Goal: Information Seeking & Learning: Learn about a topic

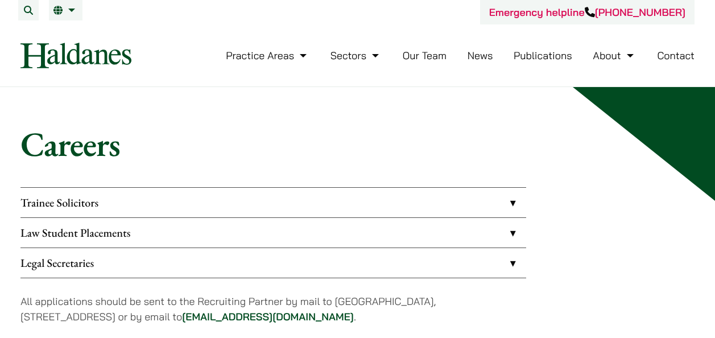
scroll to position [114, 0]
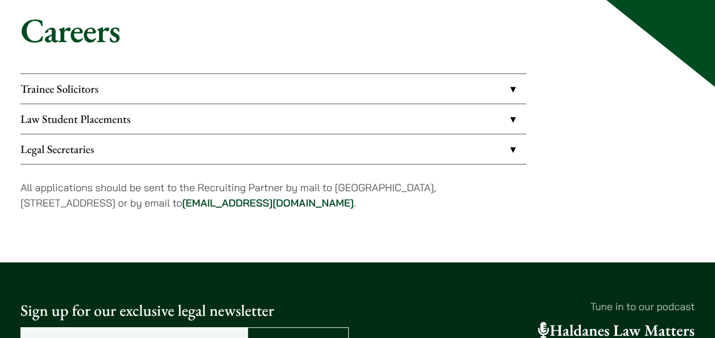
click at [116, 110] on link "Law Student Placements" at bounding box center [273, 119] width 506 height 30
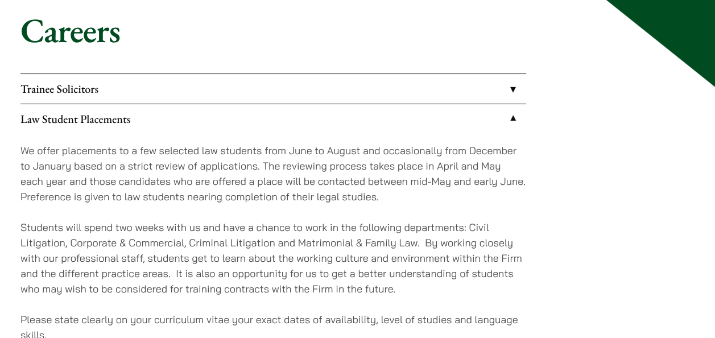
scroll to position [151, 0]
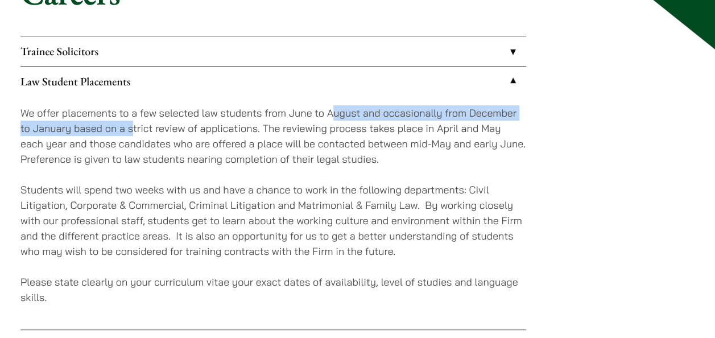
drag, startPoint x: 132, startPoint y: 119, endPoint x: 336, endPoint y: 118, distance: 203.6
click at [336, 118] on p "We offer placements to a few selected law students from June to August and occa…" at bounding box center [273, 135] width 506 height 61
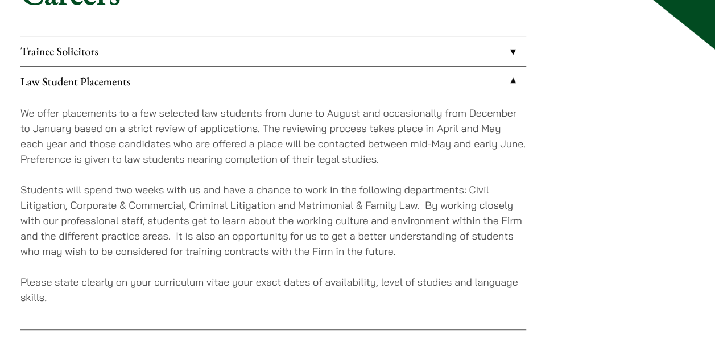
drag, startPoint x: 336, startPoint y: 118, endPoint x: 245, endPoint y: 160, distance: 99.8
click at [245, 160] on p "We offer placements to a few selected law students from June to August and occa…" at bounding box center [273, 135] width 506 height 61
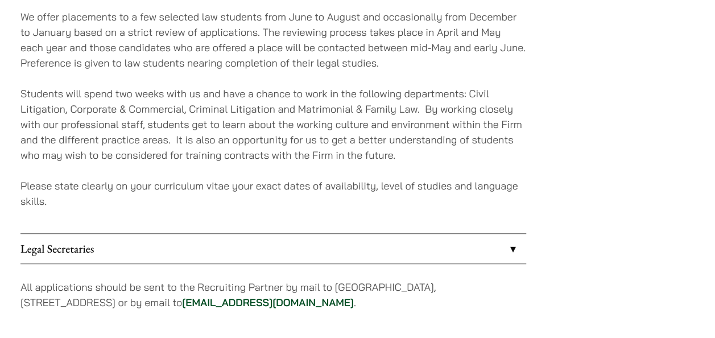
scroll to position [265, 0]
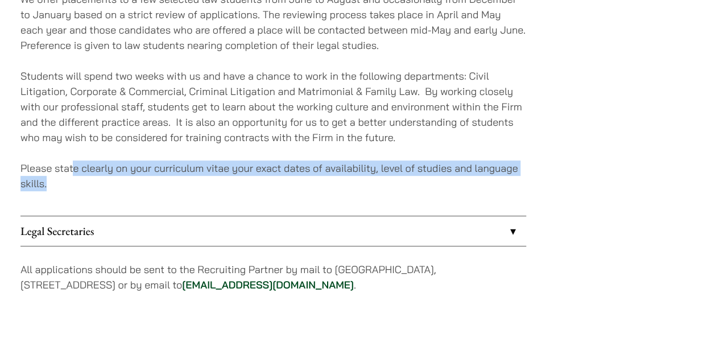
drag, startPoint x: 74, startPoint y: 169, endPoint x: 387, endPoint y: 176, distance: 312.9
click at [387, 176] on p "Please state clearly on your curriculum vitae your exact dates of availability,…" at bounding box center [273, 175] width 506 height 31
drag, startPoint x: 387, startPoint y: 176, endPoint x: 239, endPoint y: 197, distance: 149.4
click at [239, 197] on div "We offer placements to a few selected law students from June to August and occa…" at bounding box center [273, 98] width 506 height 233
click at [158, 168] on p "Please state clearly on your curriculum vitae your exact dates of availability,…" at bounding box center [273, 175] width 506 height 31
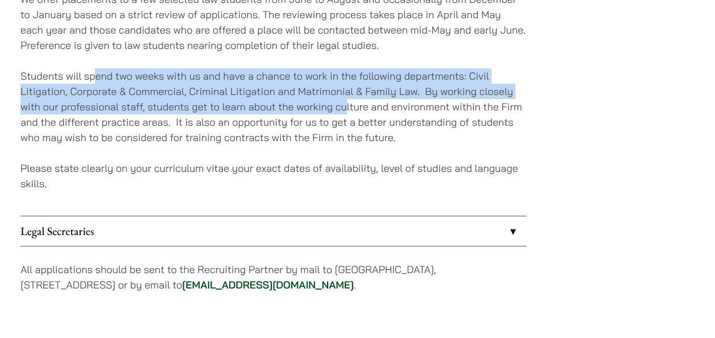
drag, startPoint x: 105, startPoint y: 73, endPoint x: 347, endPoint y: 107, distance: 244.1
click at [347, 107] on p "Students will spend two weeks with us and have a chance to work in the followin…" at bounding box center [273, 106] width 506 height 77
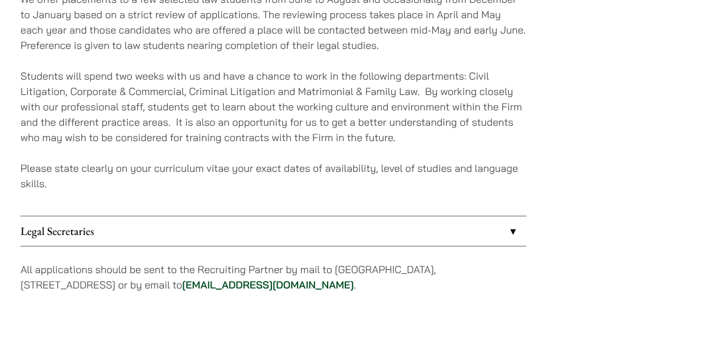
click at [233, 142] on p "Students will spend two weeks with us and have a chance to work in the followin…" at bounding box center [273, 106] width 506 height 77
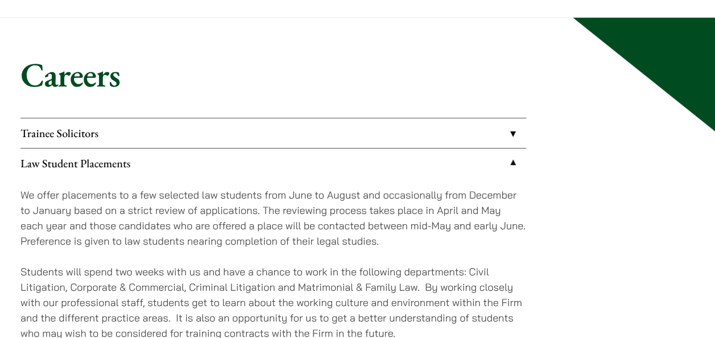
scroll to position [76, 0]
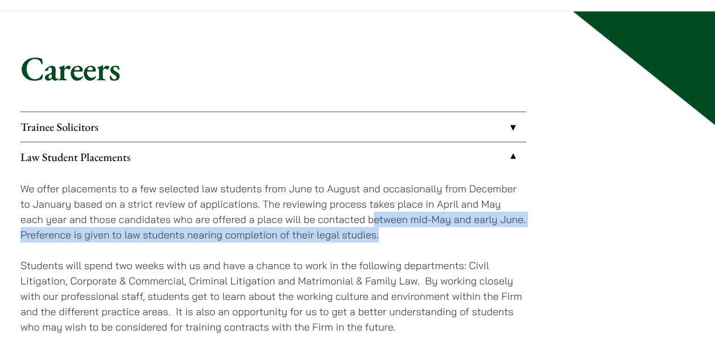
drag, startPoint x: 376, startPoint y: 219, endPoint x: 511, endPoint y: 230, distance: 135.2
click at [511, 230] on p "We offer placements to a few selected law students from June to August and occa…" at bounding box center [273, 211] width 506 height 61
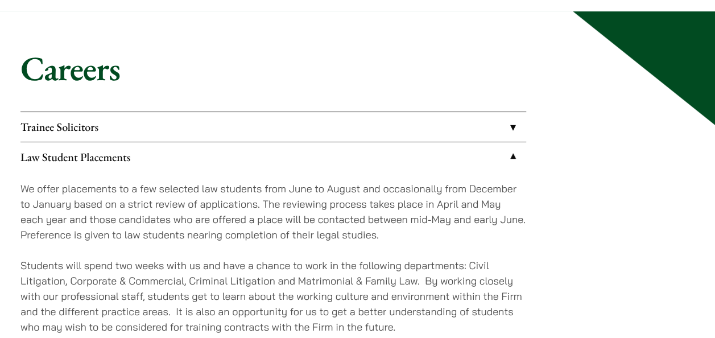
click at [369, 246] on div "We offer placements to a few selected law students from June to August and occa…" at bounding box center [273, 288] width 506 height 233
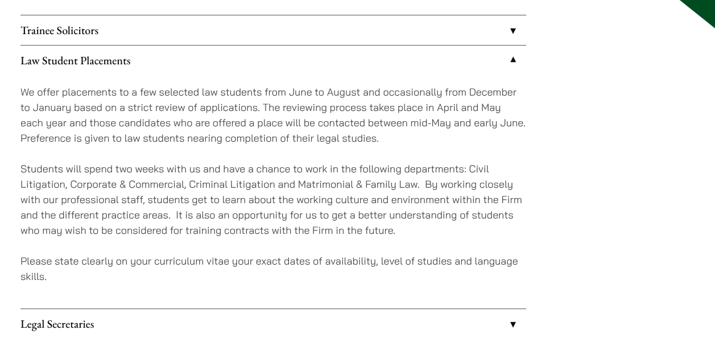
scroll to position [189, 0]
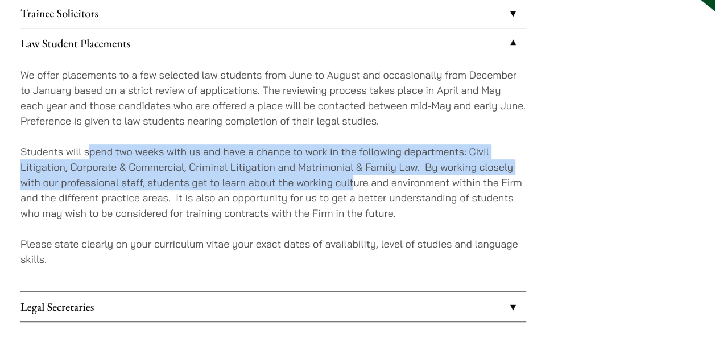
drag, startPoint x: 93, startPoint y: 155, endPoint x: 354, endPoint y: 176, distance: 262.0
click at [354, 176] on p "Students will spend two weeks with us and have a chance to work in the followin…" at bounding box center [273, 182] width 506 height 77
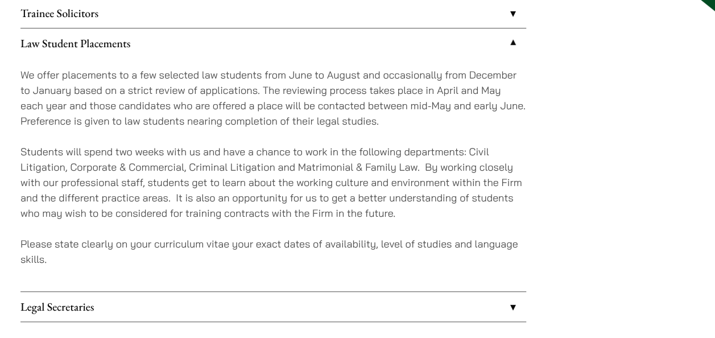
drag, startPoint x: 354, startPoint y: 176, endPoint x: 228, endPoint y: 208, distance: 130.6
click at [228, 208] on p "Students will spend two weeks with us and have a chance to work in the followin…" at bounding box center [273, 182] width 506 height 77
drag, startPoint x: 184, startPoint y: 192, endPoint x: 221, endPoint y: 194, distance: 37.6
click at [221, 194] on p "Students will spend two weeks with us and have a chance to work in the followin…" at bounding box center [273, 182] width 506 height 77
drag, startPoint x: 221, startPoint y: 194, endPoint x: 171, endPoint y: 195, distance: 50.6
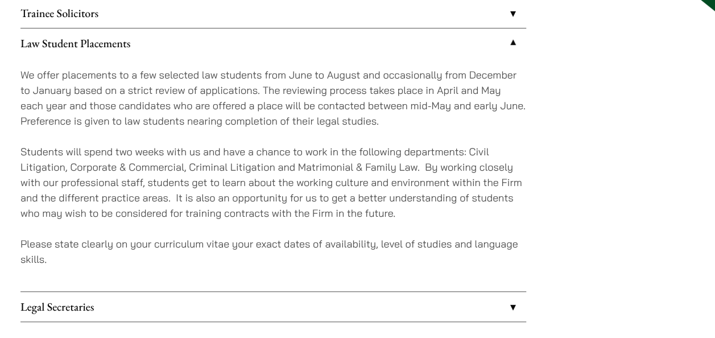
click at [171, 195] on p "Students will spend two weeks with us and have a chance to work in the followin…" at bounding box center [273, 182] width 506 height 77
drag, startPoint x: 188, startPoint y: 182, endPoint x: 232, endPoint y: 187, distance: 44.0
click at [232, 187] on p "Students will spend two weeks with us and have a chance to work in the followin…" at bounding box center [273, 182] width 506 height 77
drag, startPoint x: 232, startPoint y: 187, endPoint x: 267, endPoint y: 216, distance: 46.0
click at [267, 216] on p "Students will spend two weeks with us and have a chance to work in the followin…" at bounding box center [273, 182] width 506 height 77
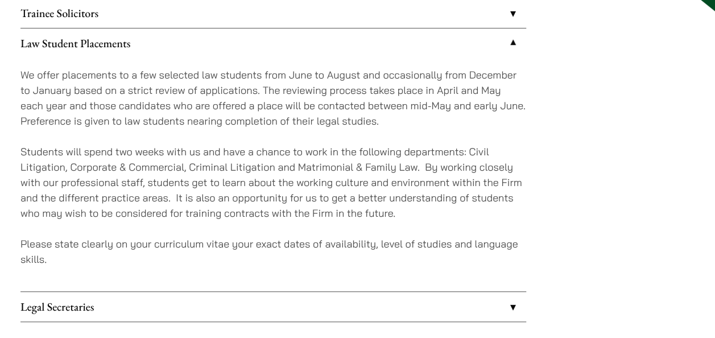
click at [151, 196] on p "Students will spend two weeks with us and have a chance to work in the followin…" at bounding box center [273, 182] width 506 height 77
click at [279, 306] on link "Legal Secretaries" at bounding box center [273, 307] width 506 height 30
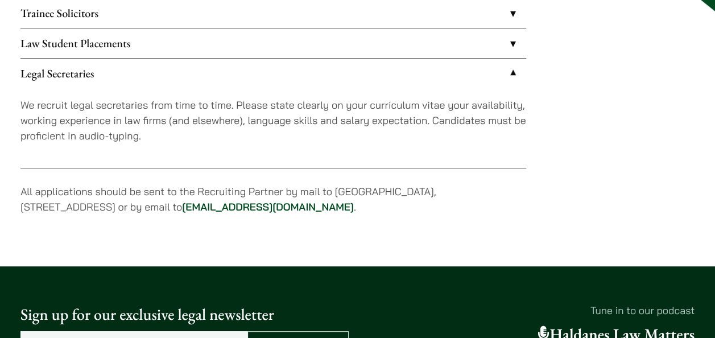
click at [315, 38] on link "Law Student Placements" at bounding box center [273, 43] width 506 height 30
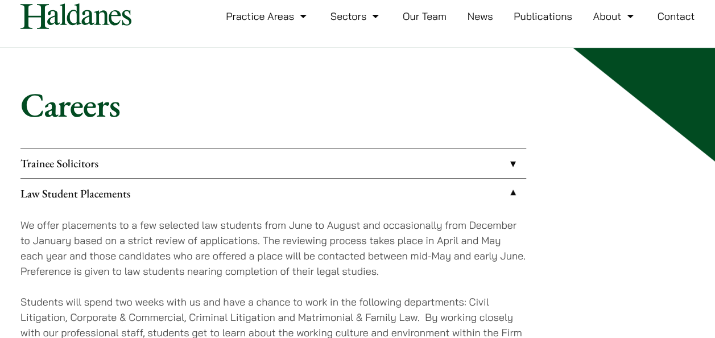
scroll to position [38, 0]
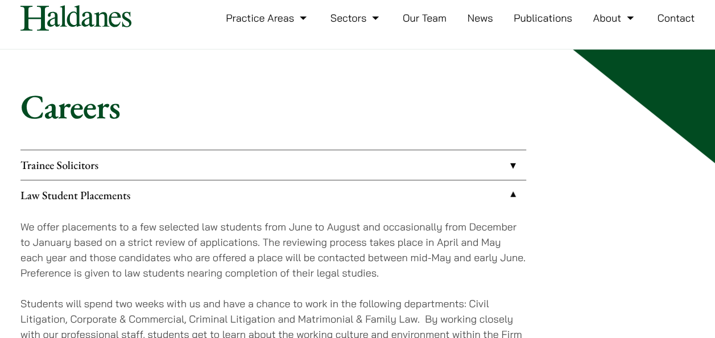
click at [284, 174] on link "Trainee Solicitors" at bounding box center [273, 165] width 506 height 30
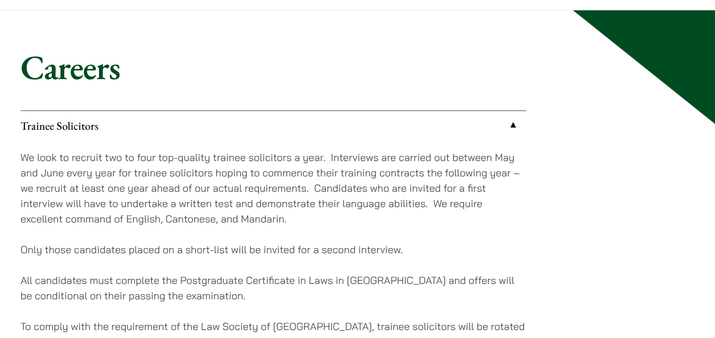
scroll to position [76, 0]
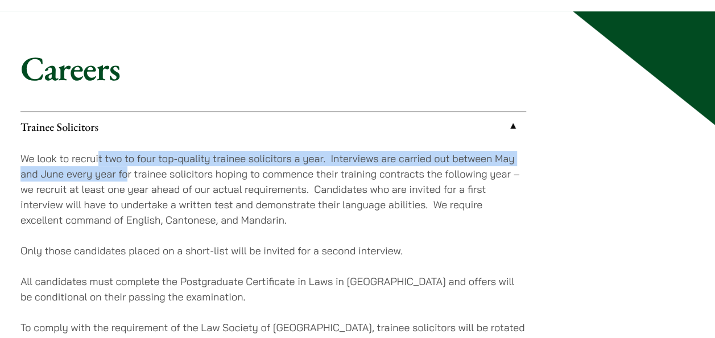
drag, startPoint x: 99, startPoint y: 158, endPoint x: 129, endPoint y: 173, distance: 33.8
click at [129, 173] on p "We look to recruit two to four top-quality trainee solicitors a year. Interview…" at bounding box center [273, 189] width 506 height 77
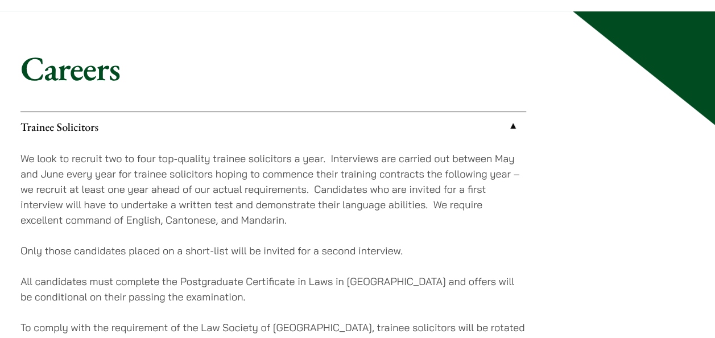
click at [372, 232] on div "We look to recruit two to four top-quality trainee solicitors a year. Interview…" at bounding box center [273, 281] width 506 height 279
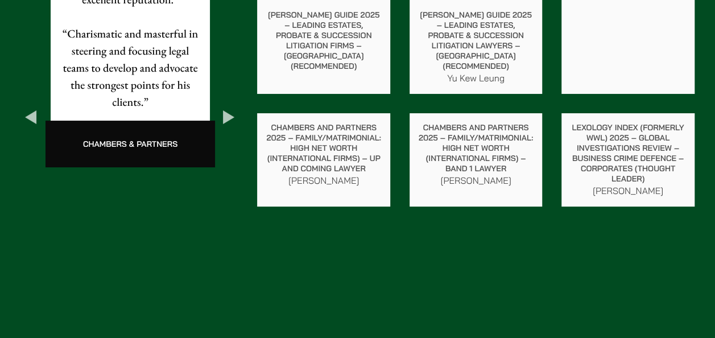
scroll to position [2161, 0]
